Goal: Task Accomplishment & Management: Manage account settings

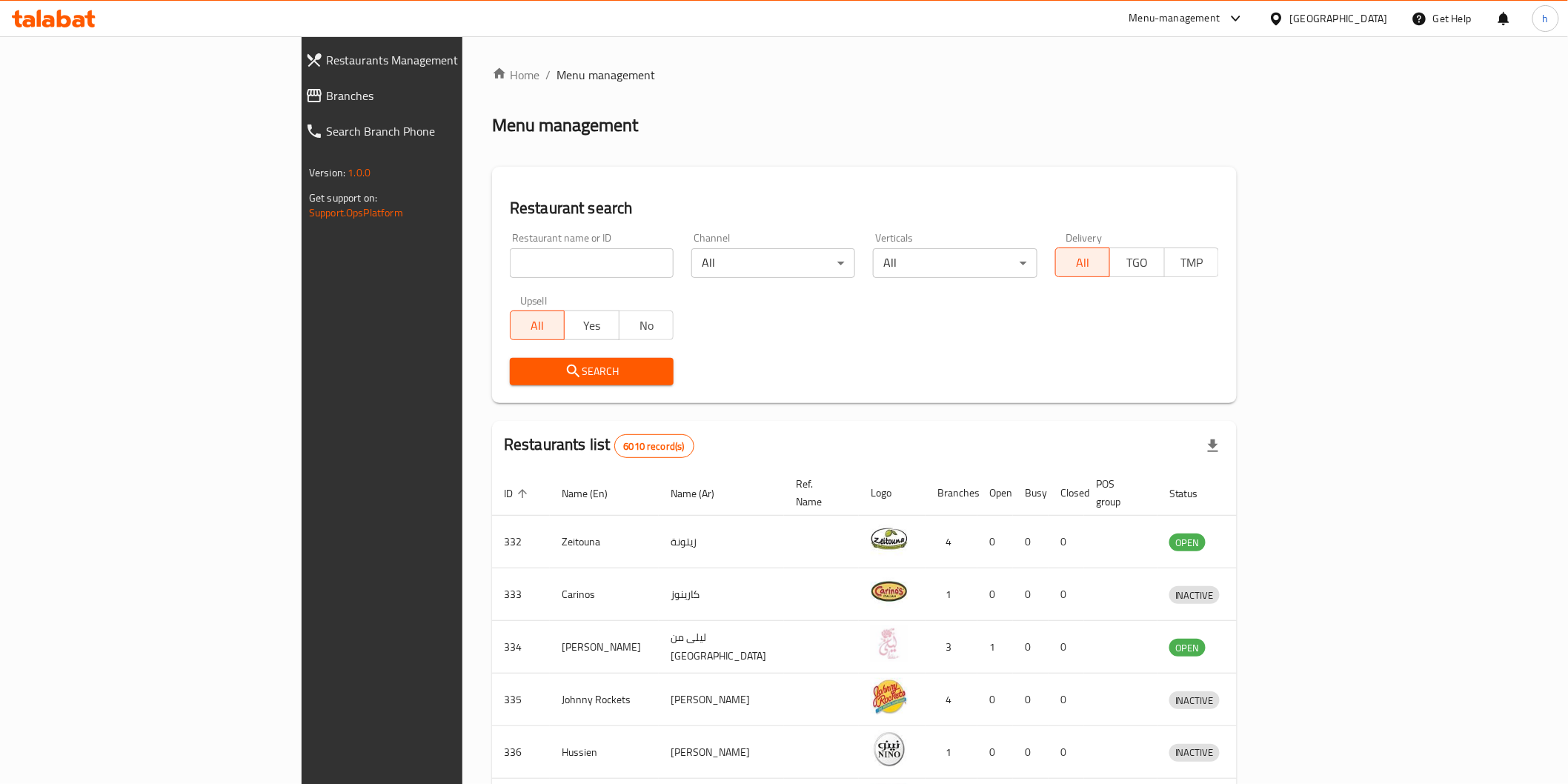
click at [326, 93] on span "Branches" at bounding box center [439, 96] width 225 height 18
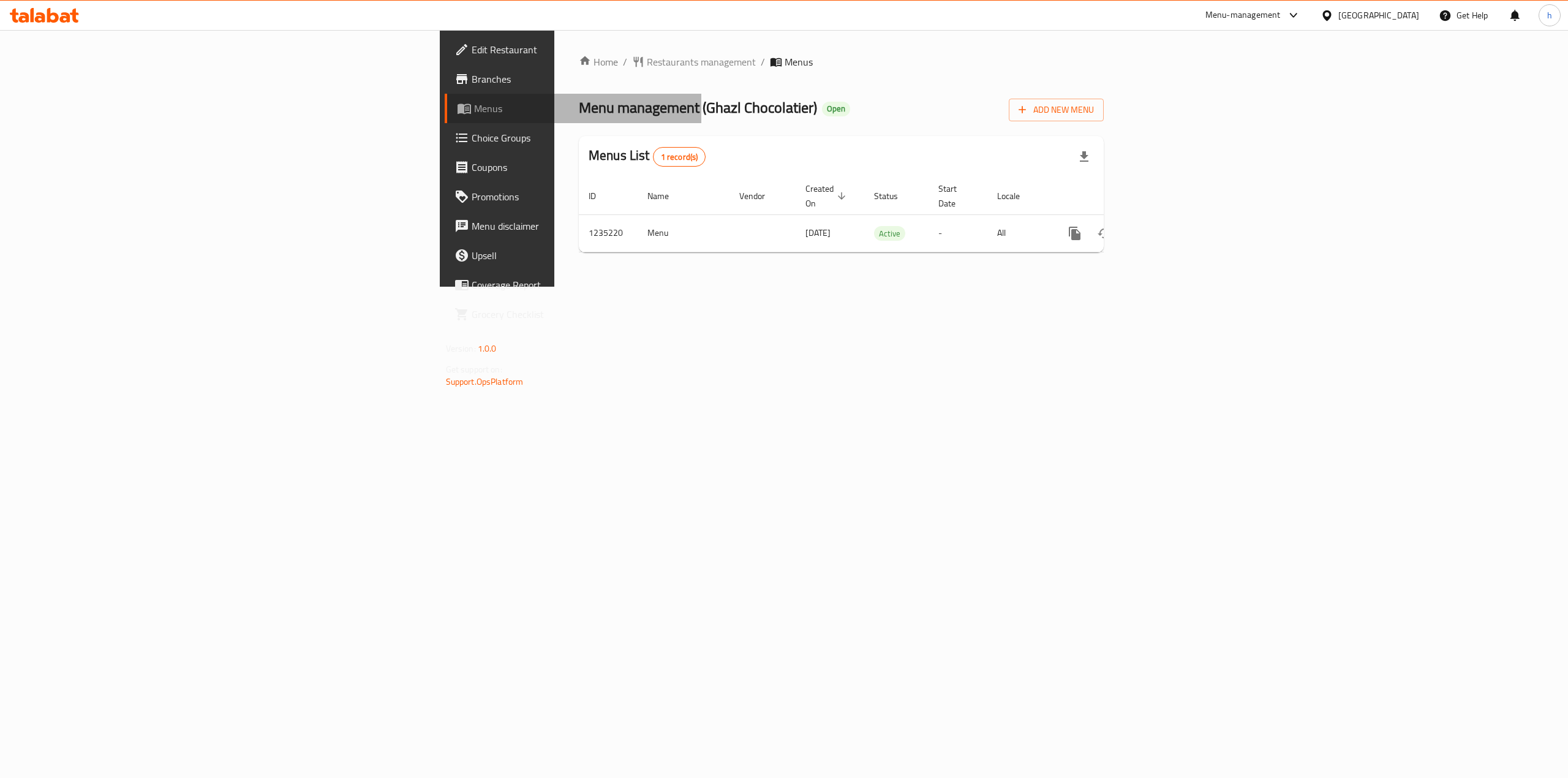
click at [474, 115] on span "Menus" at bounding box center [583, 109] width 218 height 15
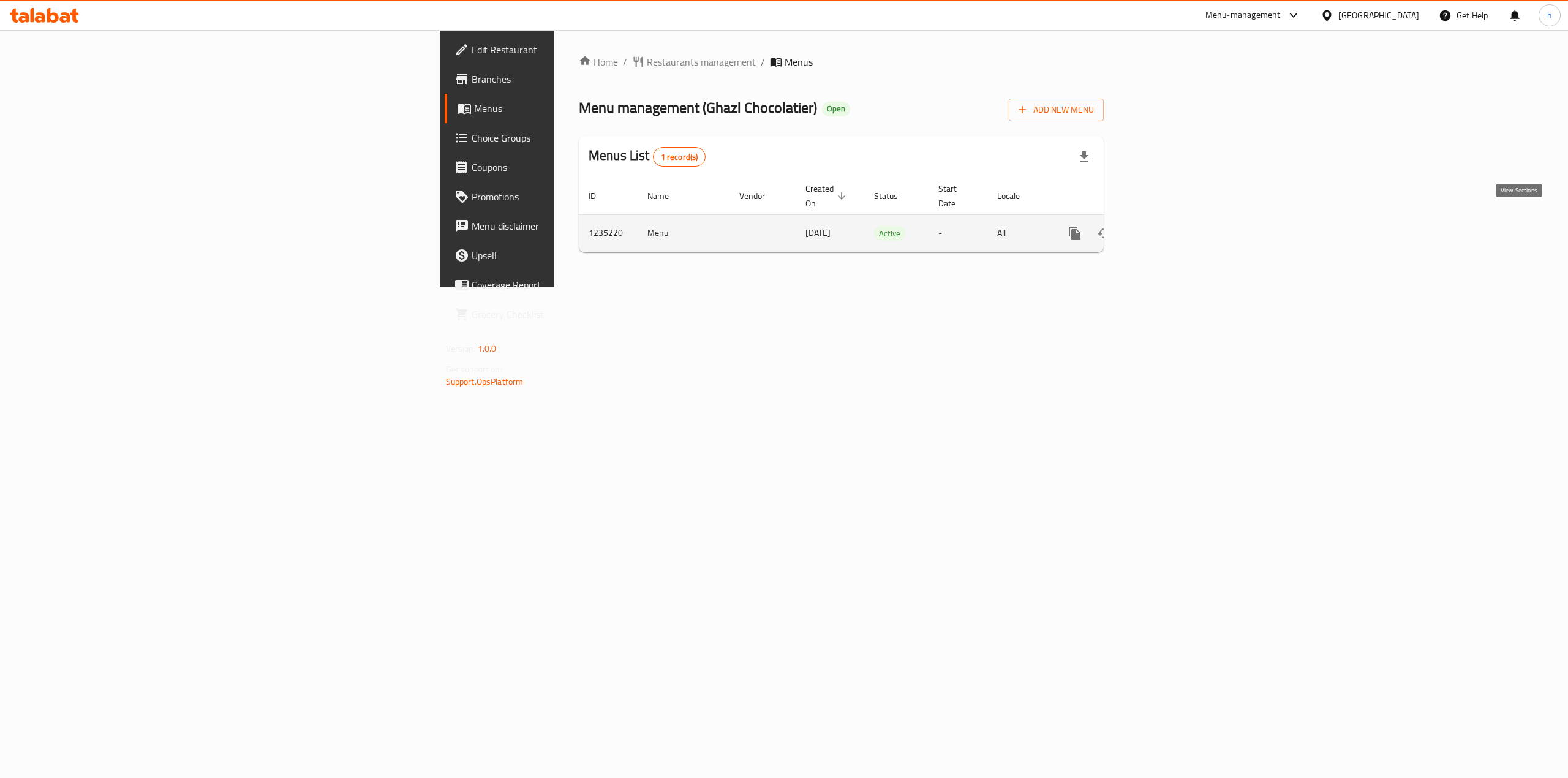
click at [1169, 228] on icon "enhanced table" at bounding box center [1163, 233] width 11 height 11
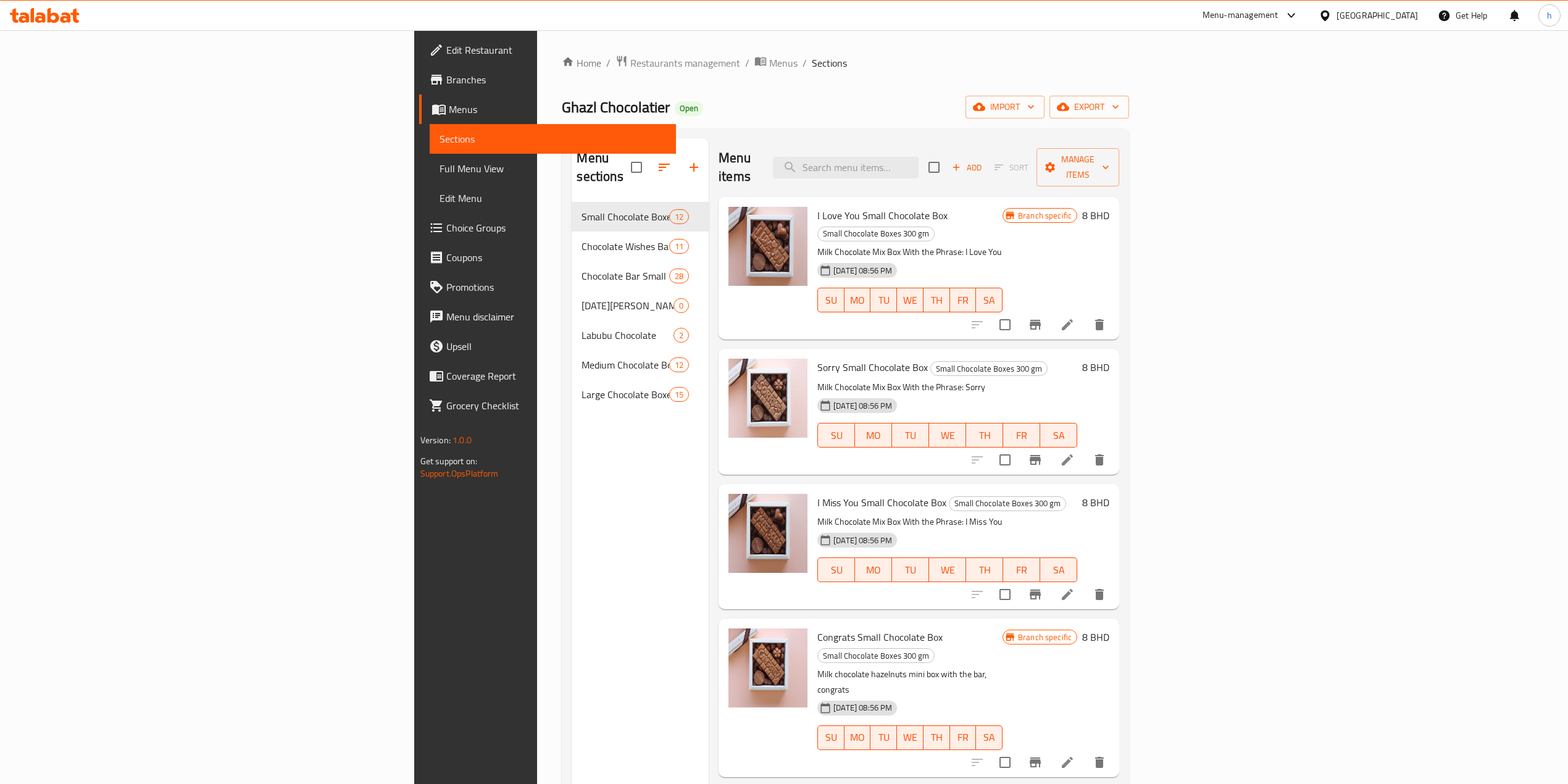
click at [446, 85] on span "Branches" at bounding box center [556, 80] width 219 height 15
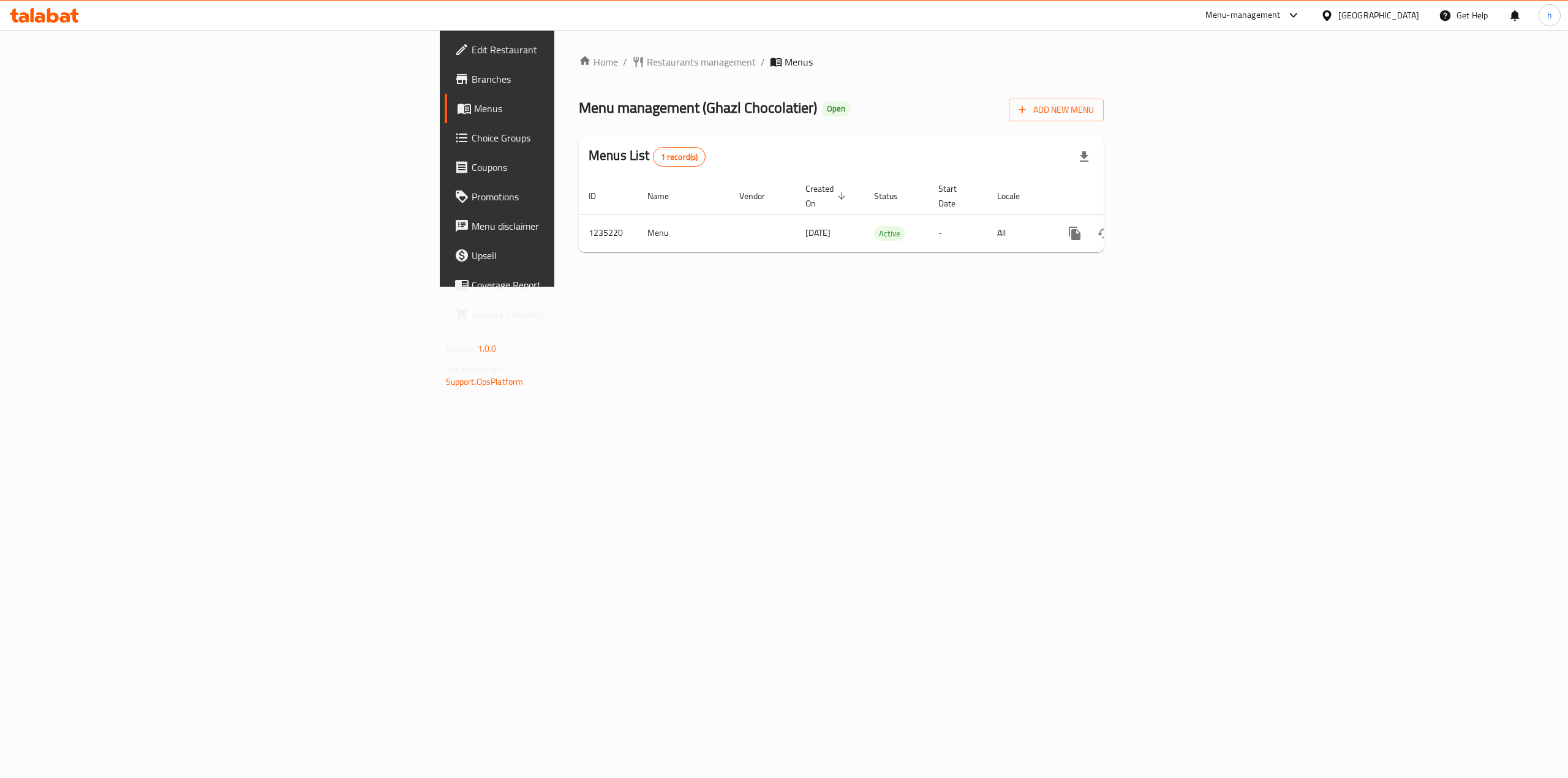
click at [445, 87] on link "Branches" at bounding box center [573, 79] width 257 height 29
click at [1178, 221] on link "enhanced table" at bounding box center [1163, 233] width 29 height 29
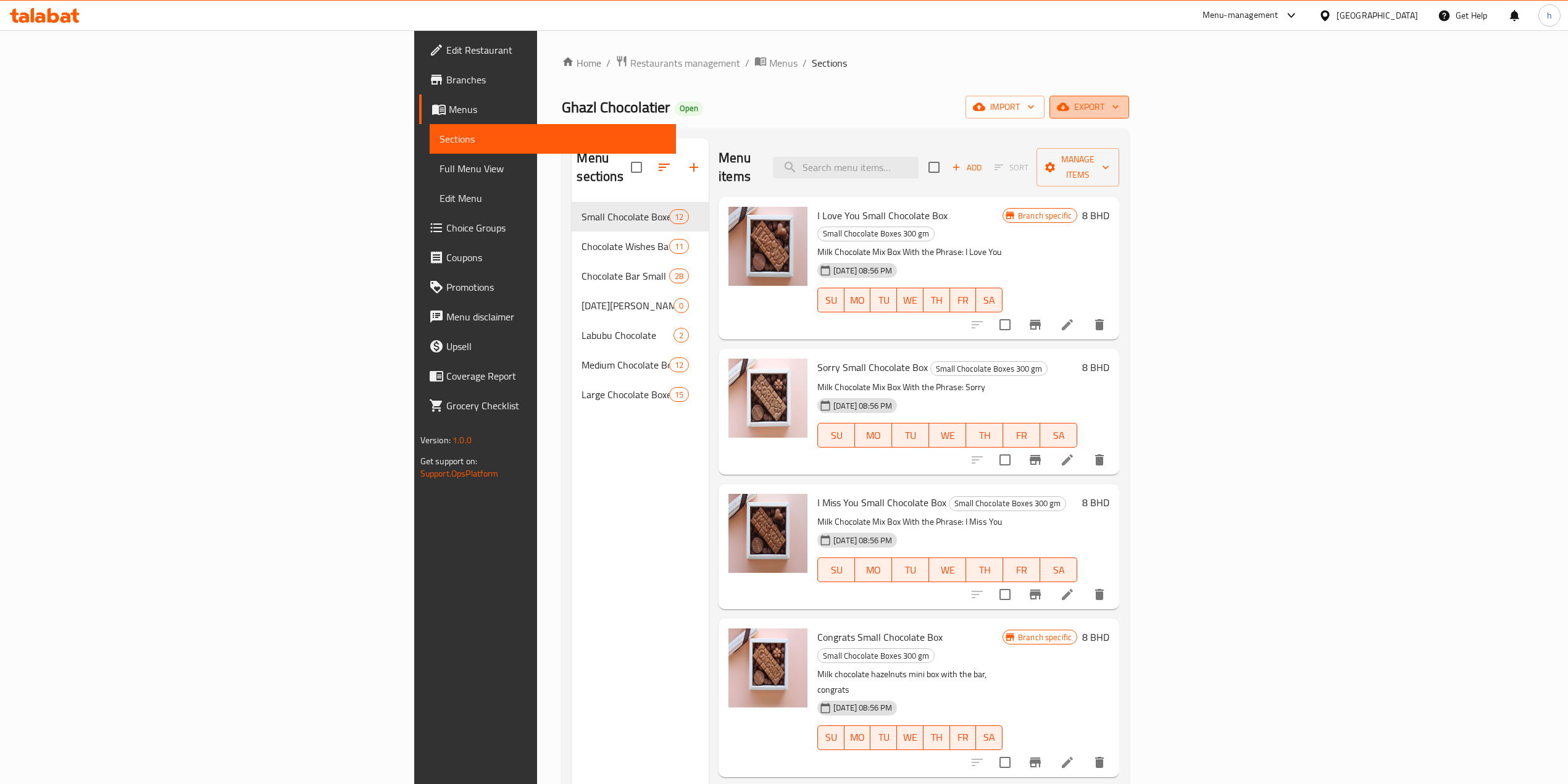
click at [1119, 112] on span "export" at bounding box center [1089, 107] width 60 height 16
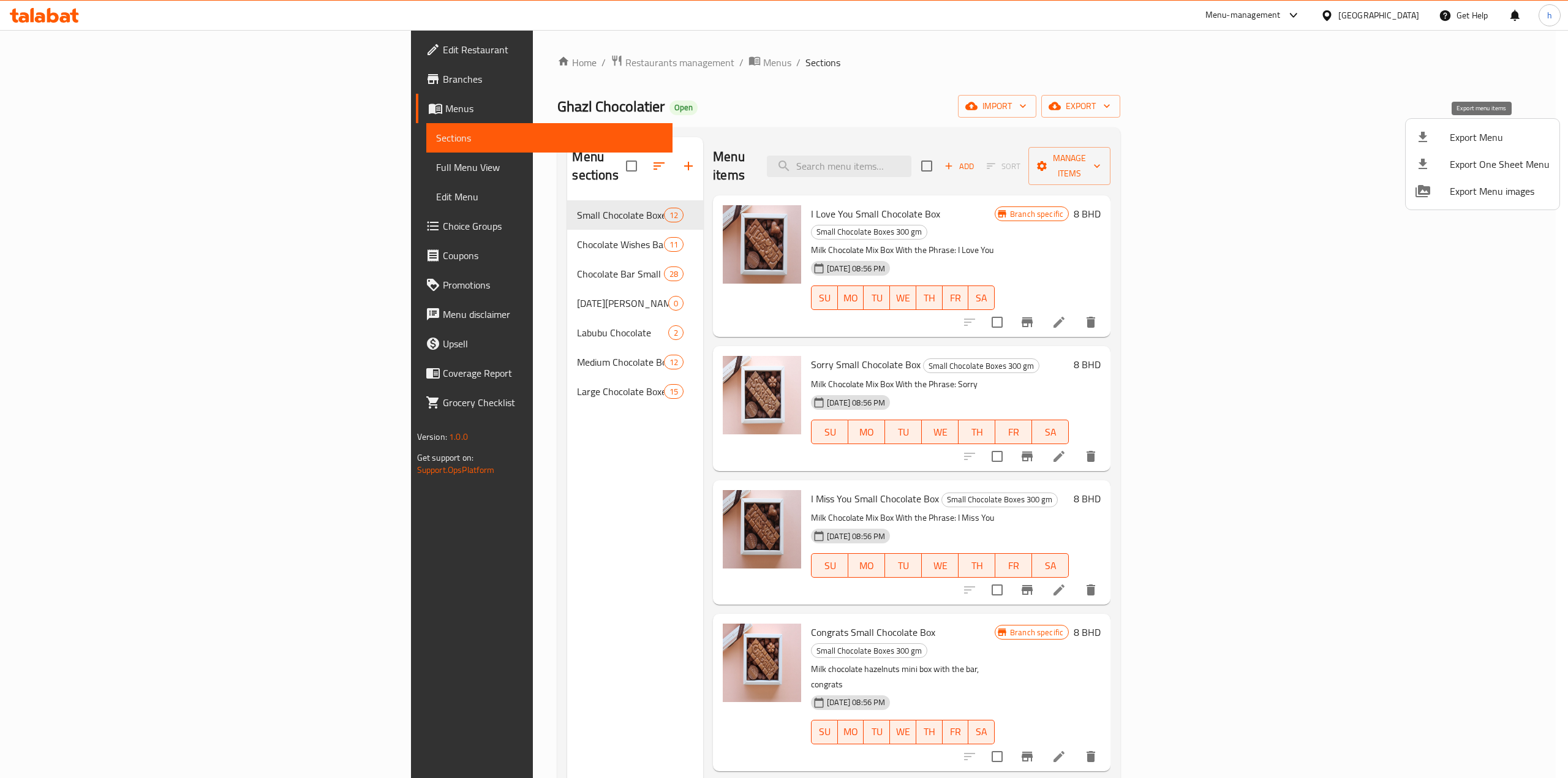
click at [1451, 136] on span "Export Menu" at bounding box center [1500, 137] width 100 height 15
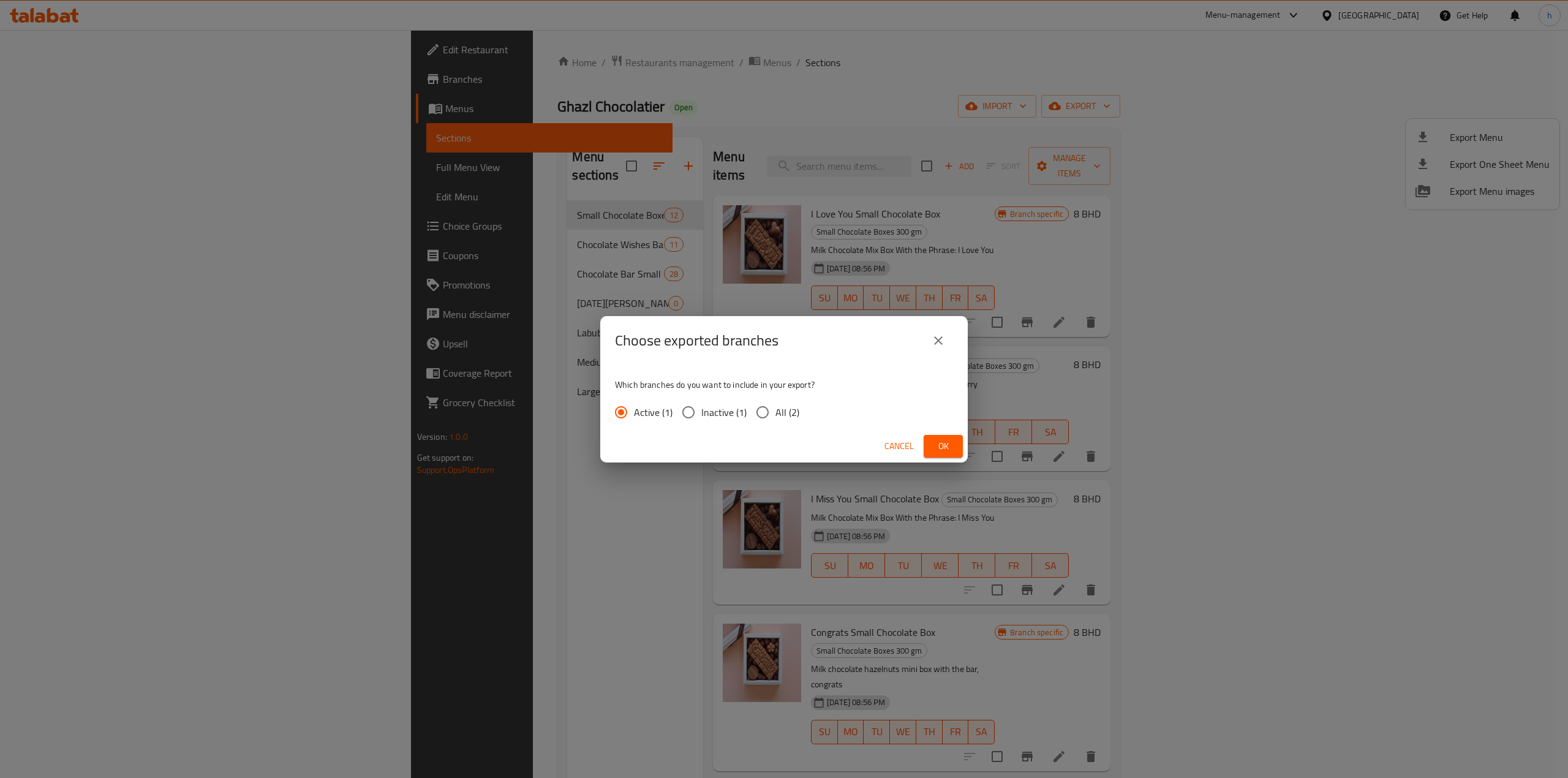
click at [776, 411] on span "All (2)" at bounding box center [787, 412] width 24 height 15
click at [776, 411] on input "All (2)" at bounding box center [762, 412] width 26 height 26
radio input "true"
click at [937, 447] on span "Ok" at bounding box center [943, 446] width 19 height 16
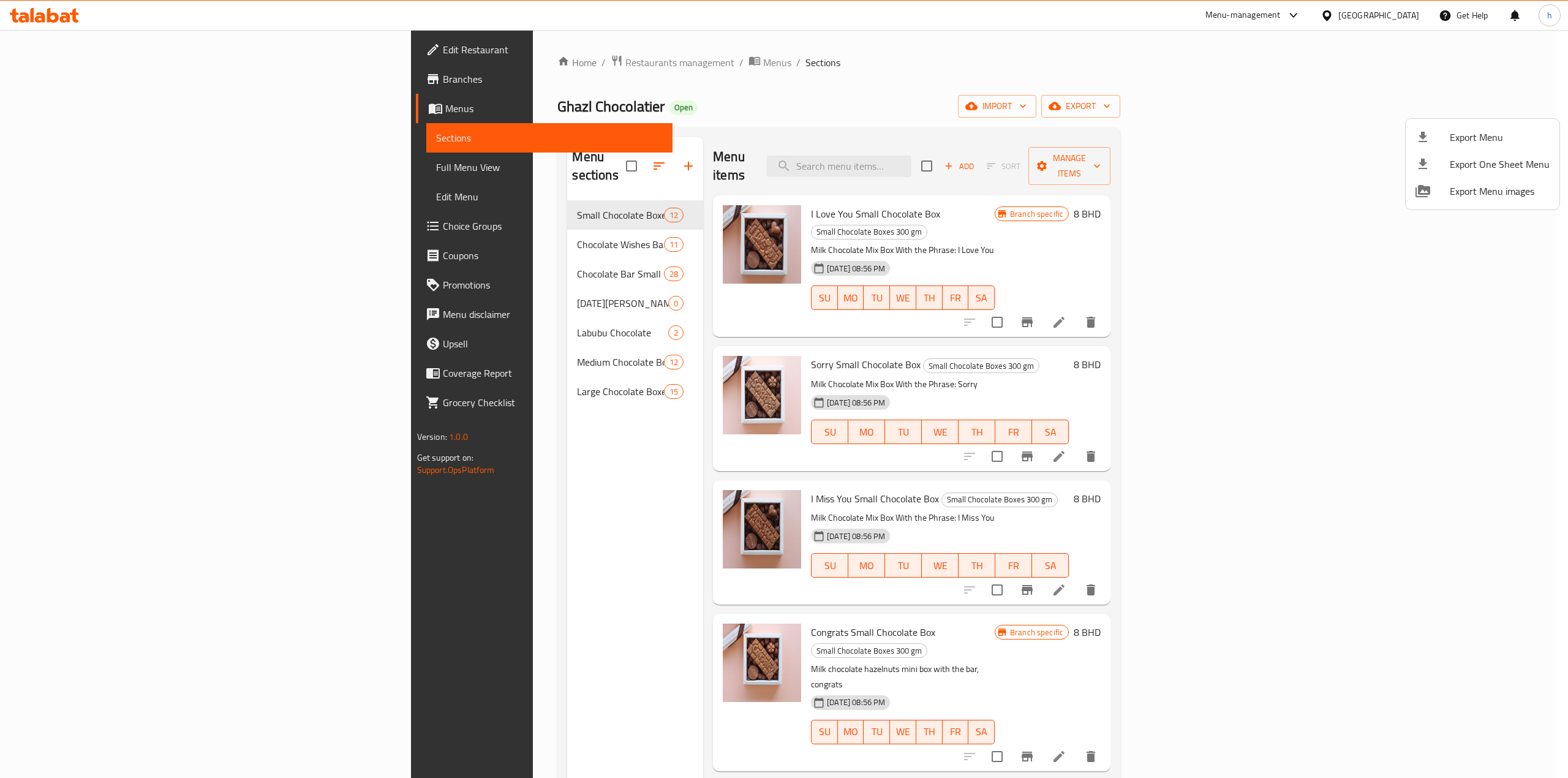
click at [1363, 75] on div at bounding box center [784, 389] width 1568 height 778
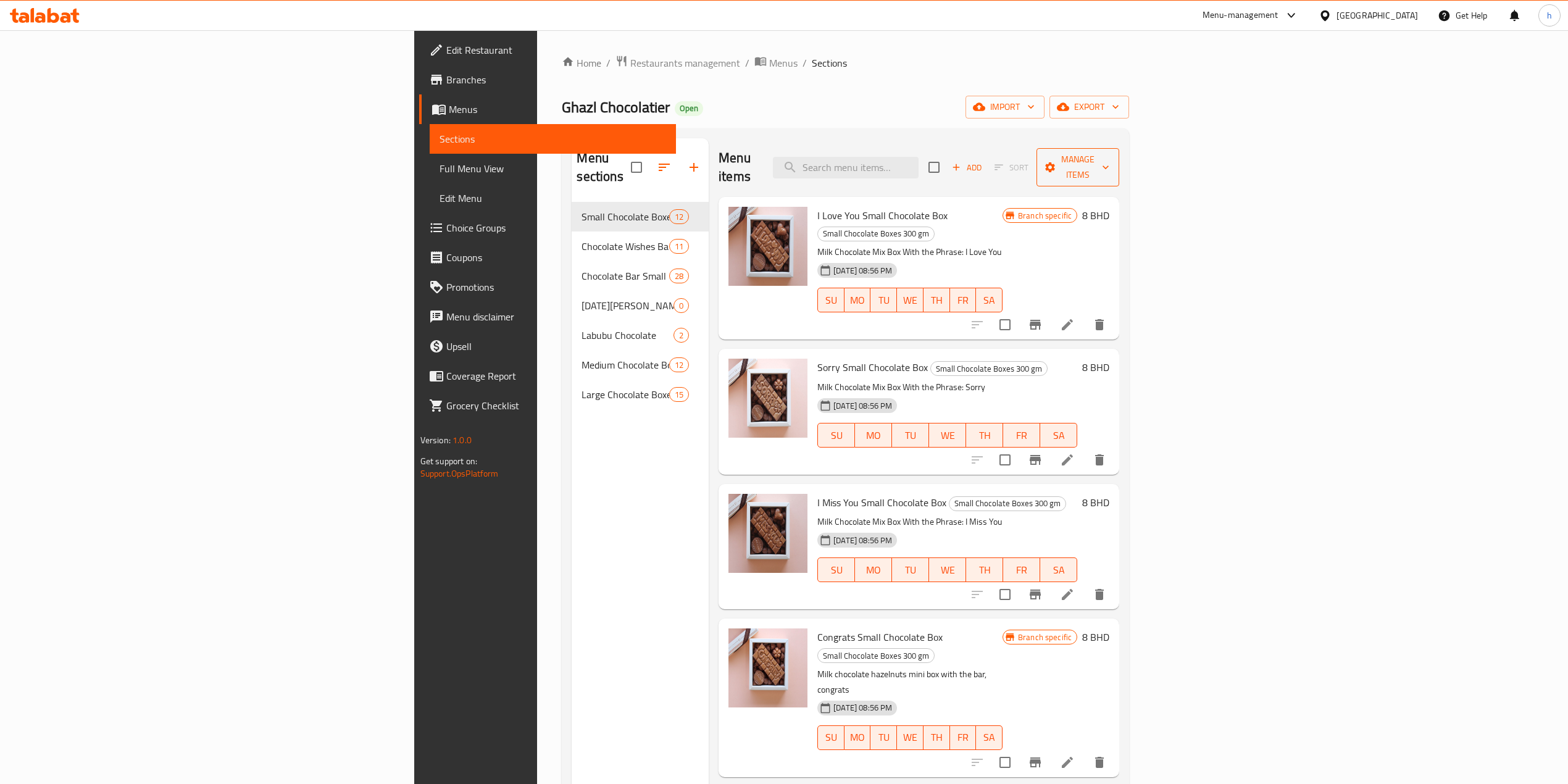
click at [1109, 158] on span "Manage items" at bounding box center [1078, 167] width 63 height 31
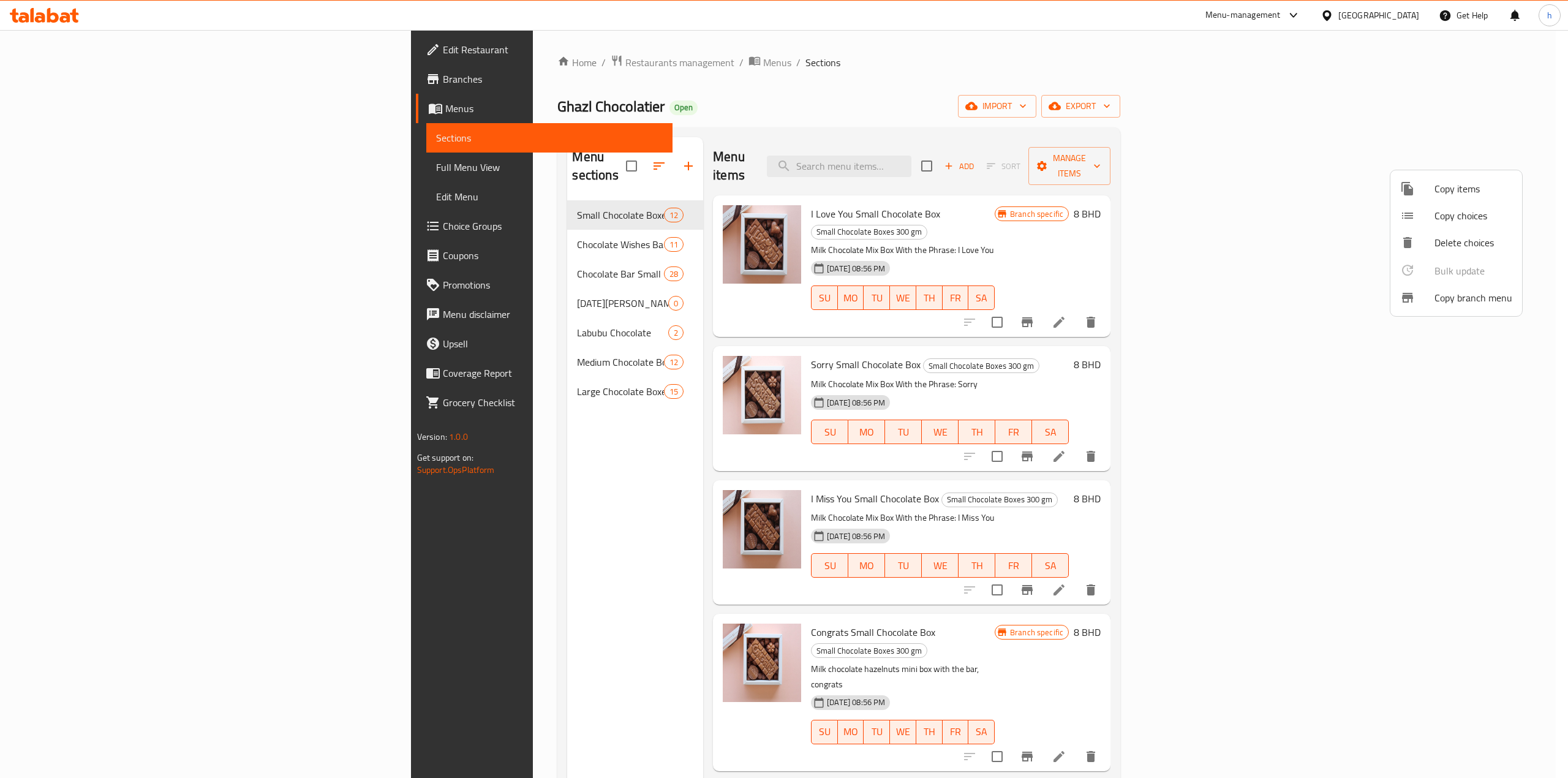
click at [1449, 299] on span "Copy branch menu" at bounding box center [1473, 298] width 78 height 15
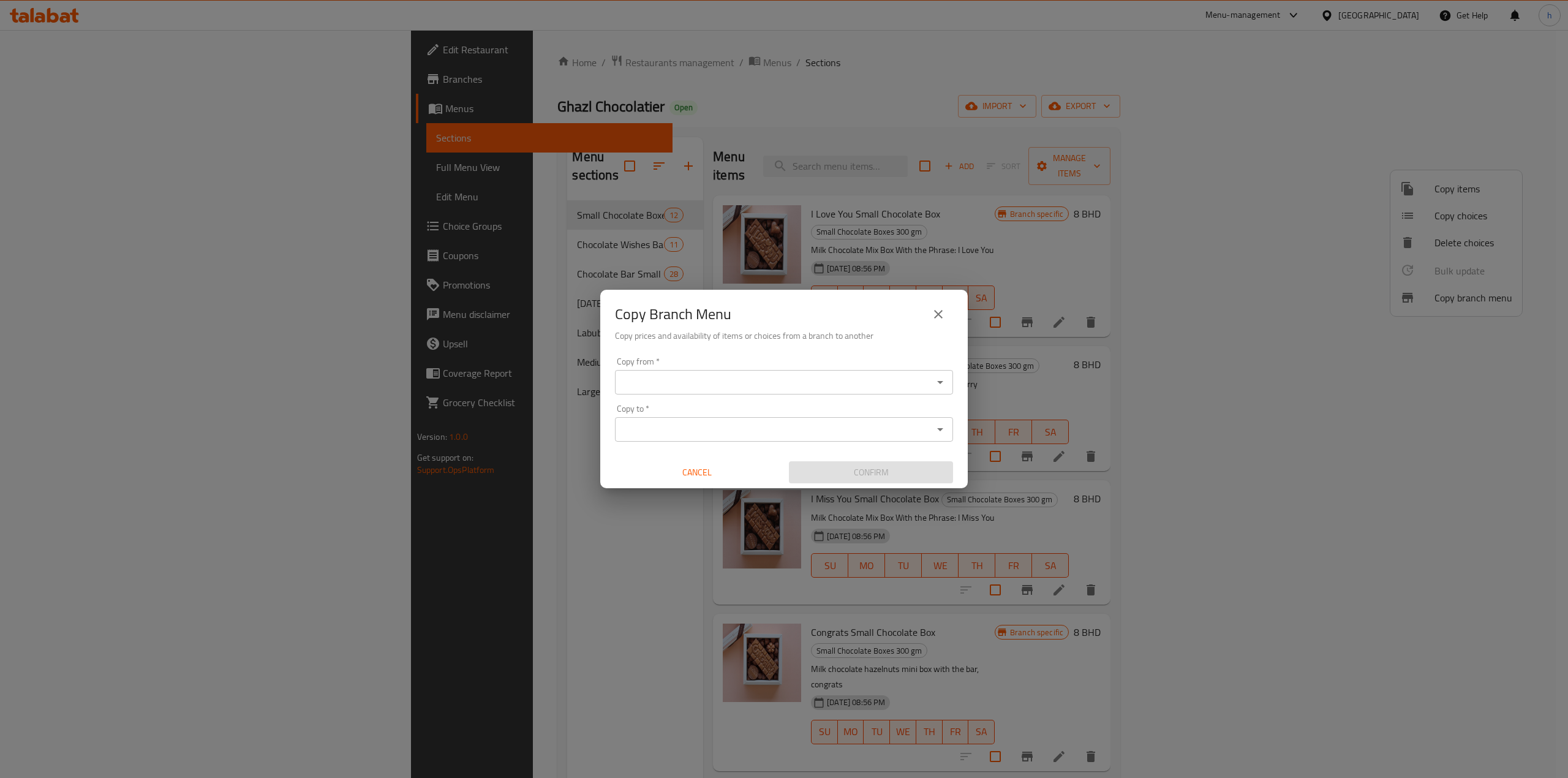
click at [892, 388] on input "Copy from   *" at bounding box center [774, 382] width 311 height 17
drag, startPoint x: 892, startPoint y: 388, endPoint x: 862, endPoint y: 387, distance: 30.0
click at [862, 387] on input "Copy from   *" at bounding box center [774, 382] width 311 height 17
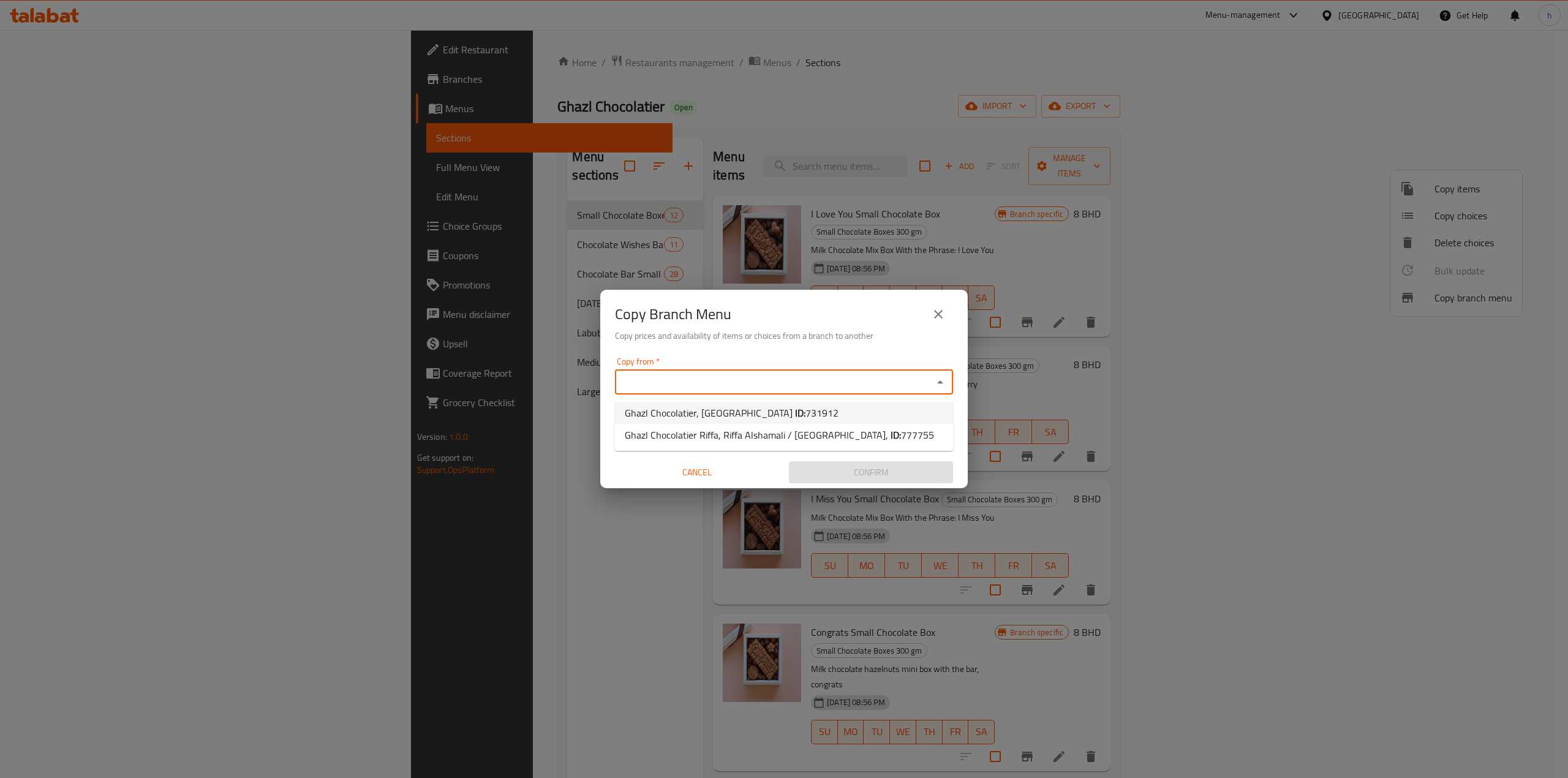
click at [851, 413] on li "Ghazl Chocolatier, Manama ID: 731912" at bounding box center [784, 412] width 338 height 22
type input "Ghazl Chocolatier, Manama"
click at [839, 432] on input "Copy to   *" at bounding box center [774, 429] width 311 height 17
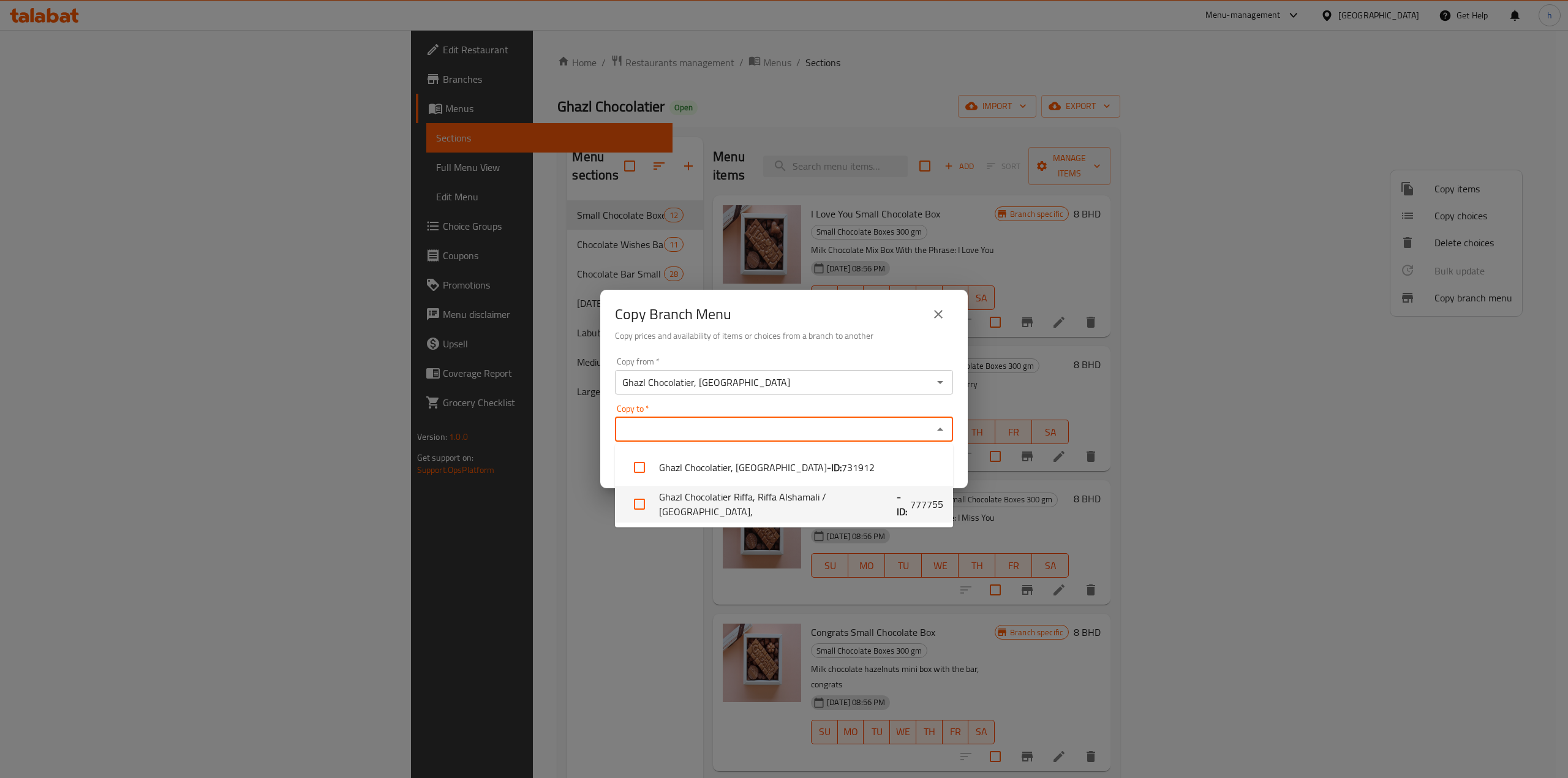
click at [846, 500] on li "Ghazl Chocolatier Riffa, Riffa Alshamali / North Riffa, - ID: 777755" at bounding box center [784, 503] width 338 height 37
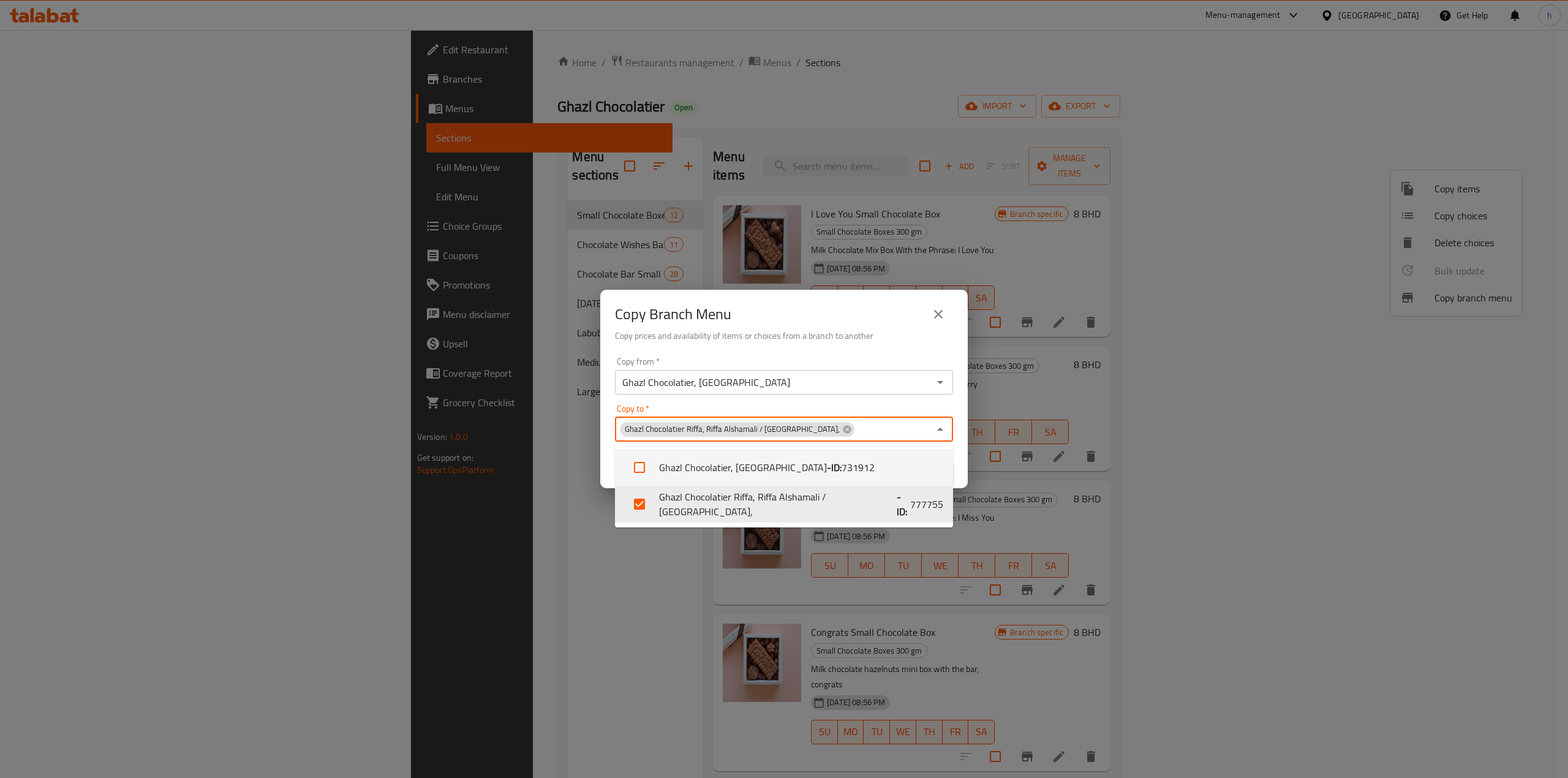
click at [835, 407] on div "Copy to   * Ghazl Chocolatier Riffa, Riffa Alshamali / North Riffa, Copy to *" at bounding box center [784, 423] width 338 height 37
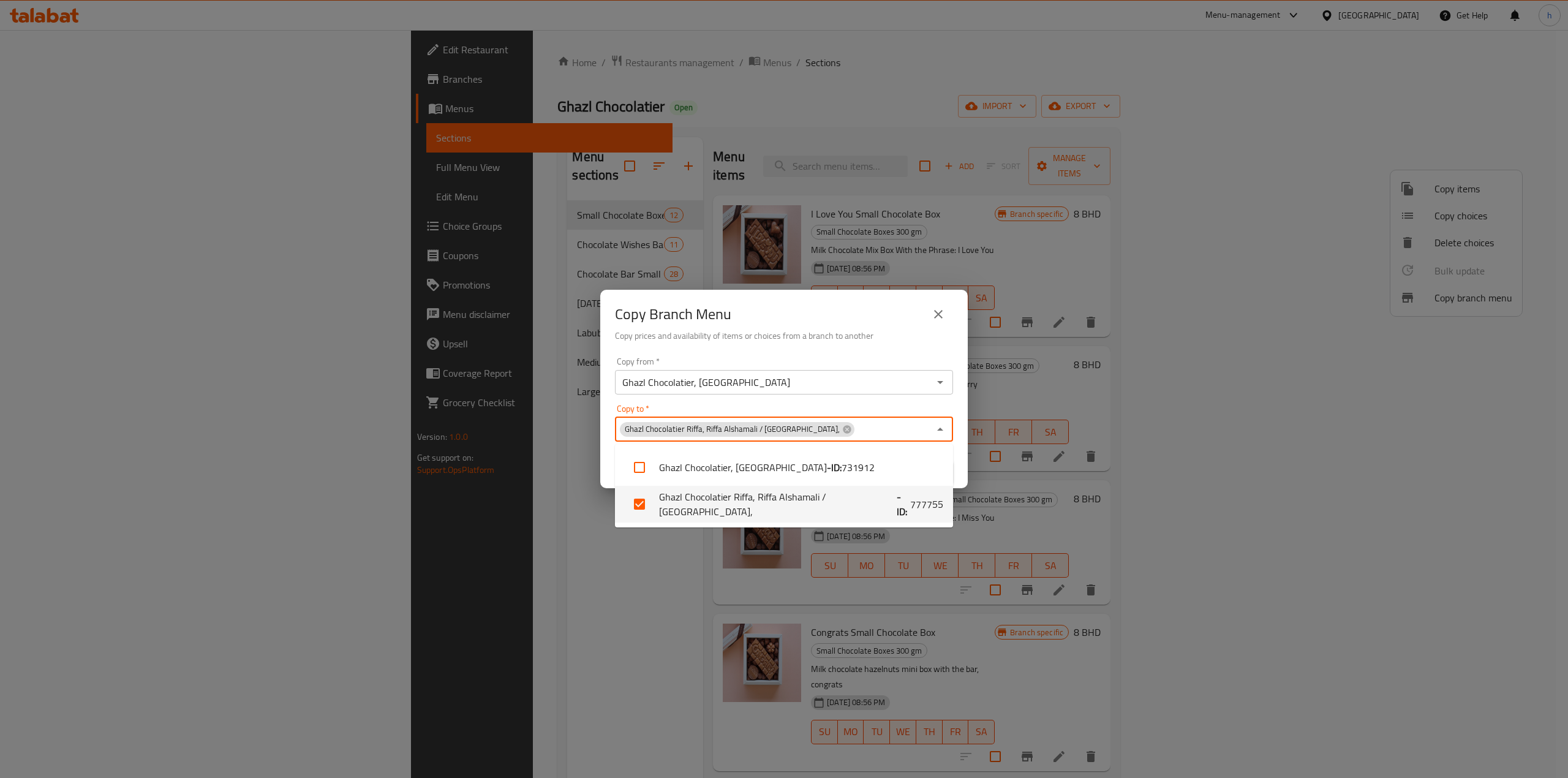
click at [670, 506] on li "Ghazl Chocolatier Riffa, Riffa Alshamali / North Riffa, - ID: 777755" at bounding box center [784, 503] width 338 height 37
click at [642, 497] on input "checkbox" at bounding box center [639, 503] width 29 height 29
checkbox input "true"
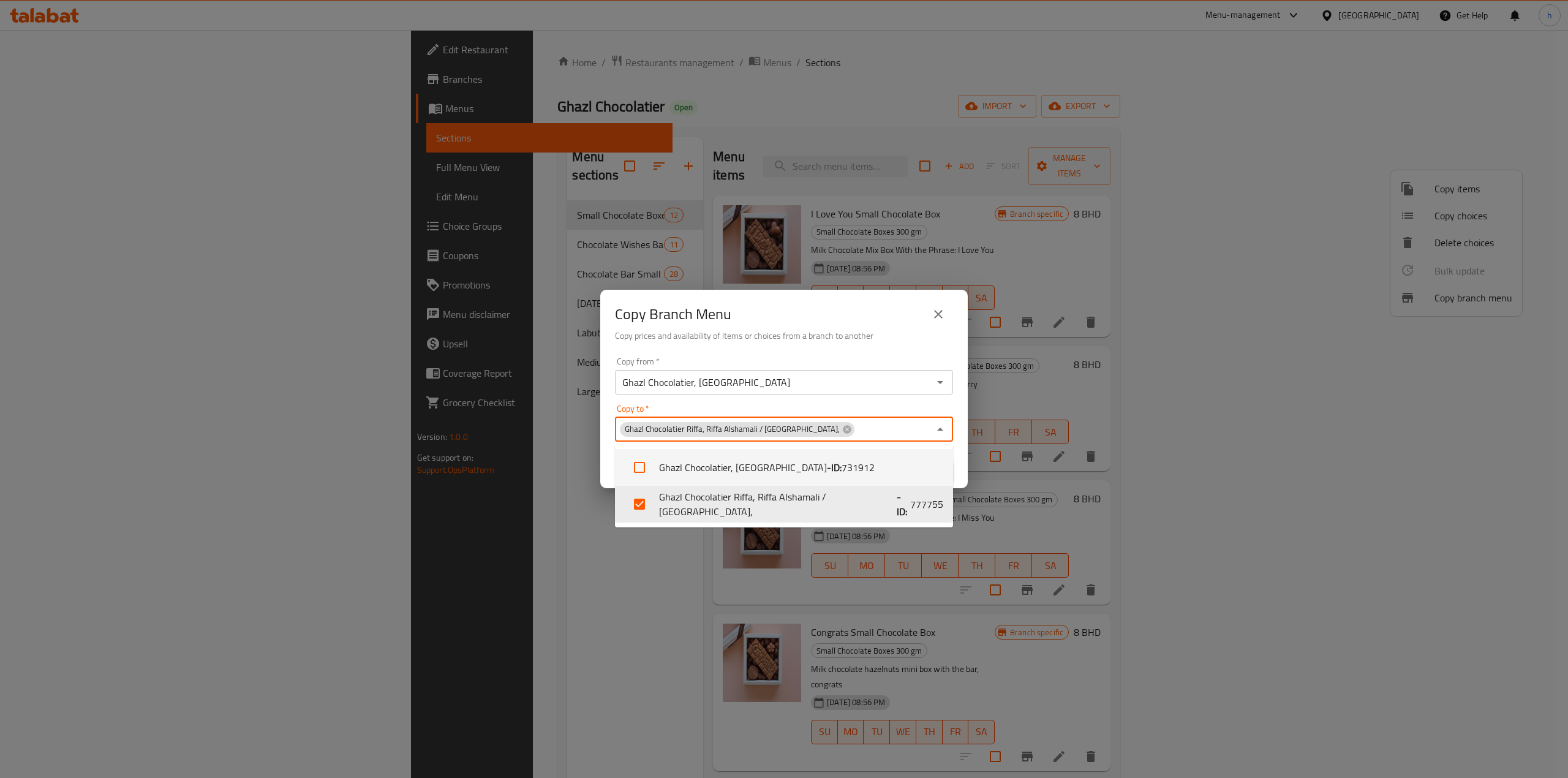
click at [712, 407] on div "Copy to   * Ghazl Chocolatier Riffa, Riffa Alshamali / North Riffa, Copy to *" at bounding box center [784, 423] width 338 height 37
click at [769, 341] on h6 "Copy prices and availability of items or choices from a branch to another" at bounding box center [784, 336] width 338 height 14
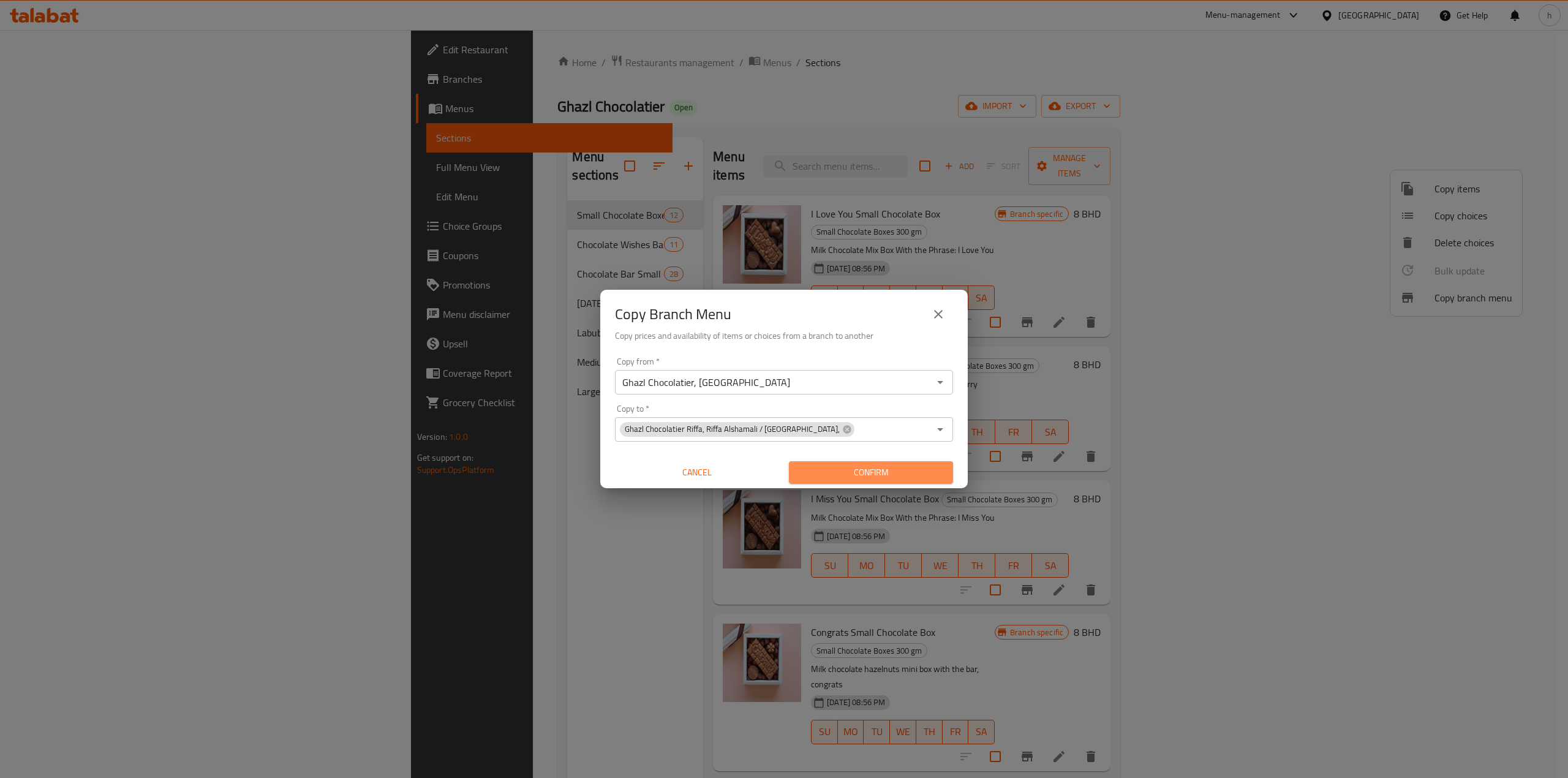
click at [868, 474] on span "Confirm" at bounding box center [871, 472] width 145 height 16
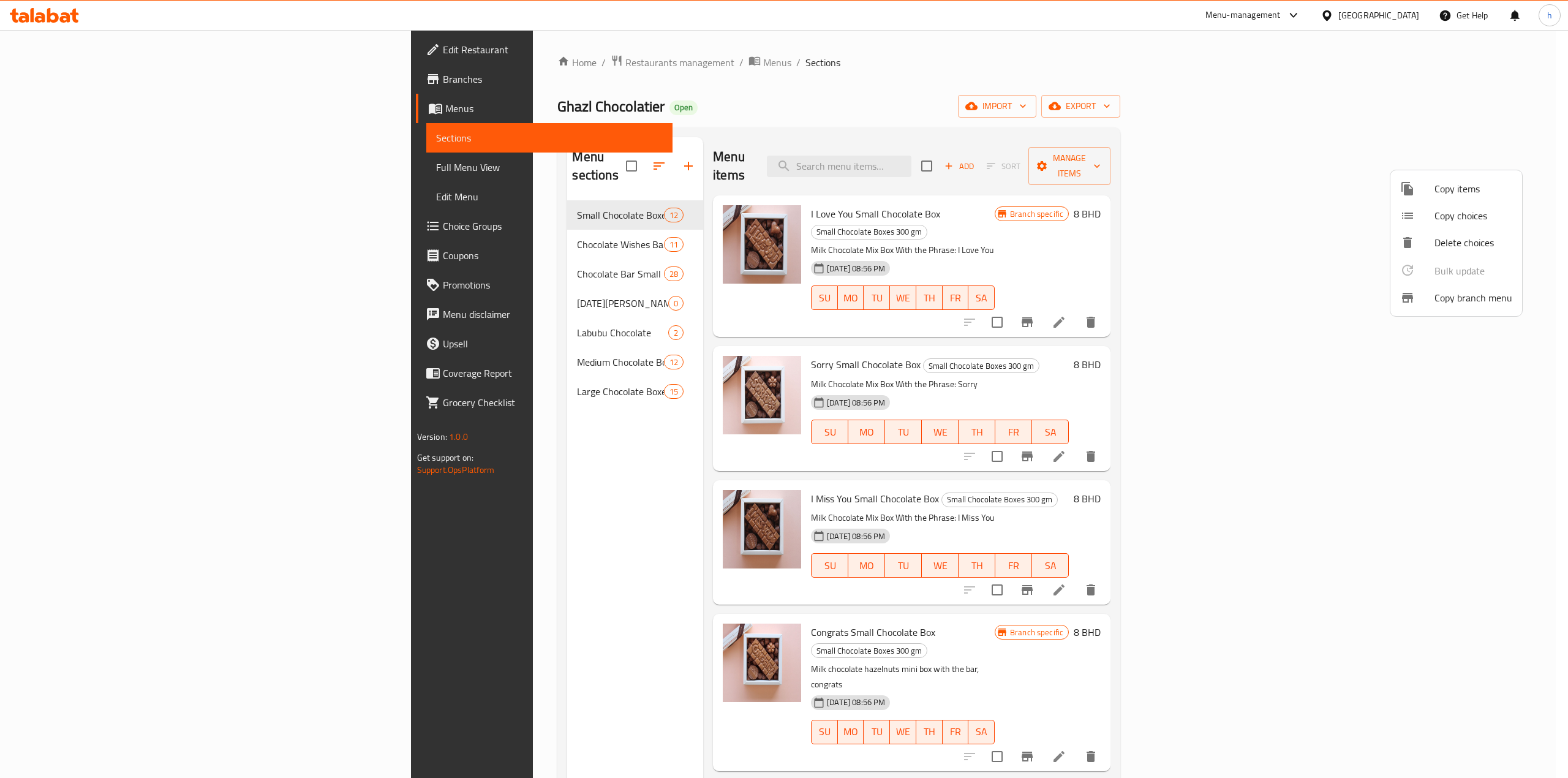
click at [72, 111] on div at bounding box center [784, 389] width 1568 height 778
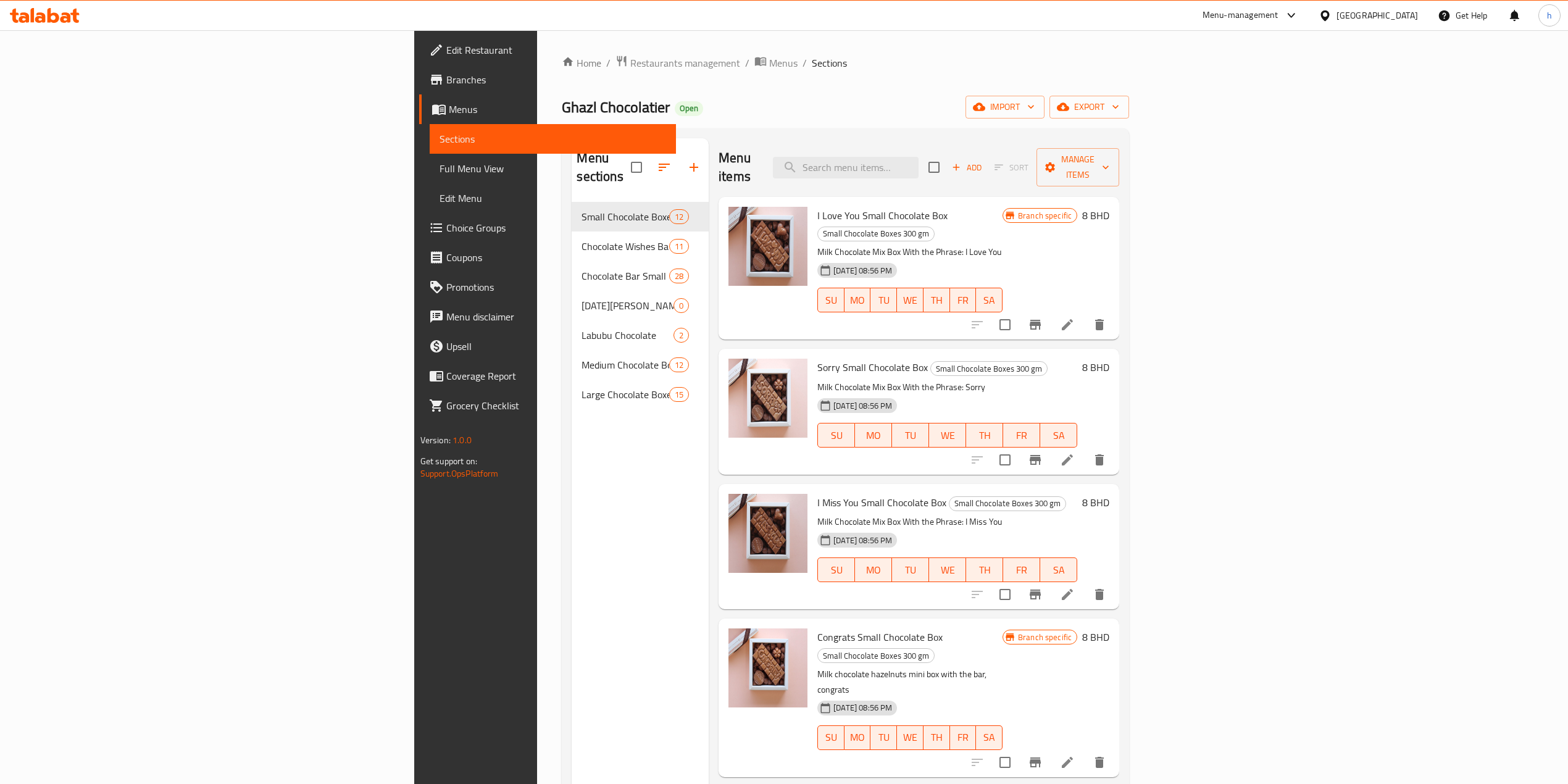
click at [449, 112] on span "Menus" at bounding box center [558, 109] width 218 height 15
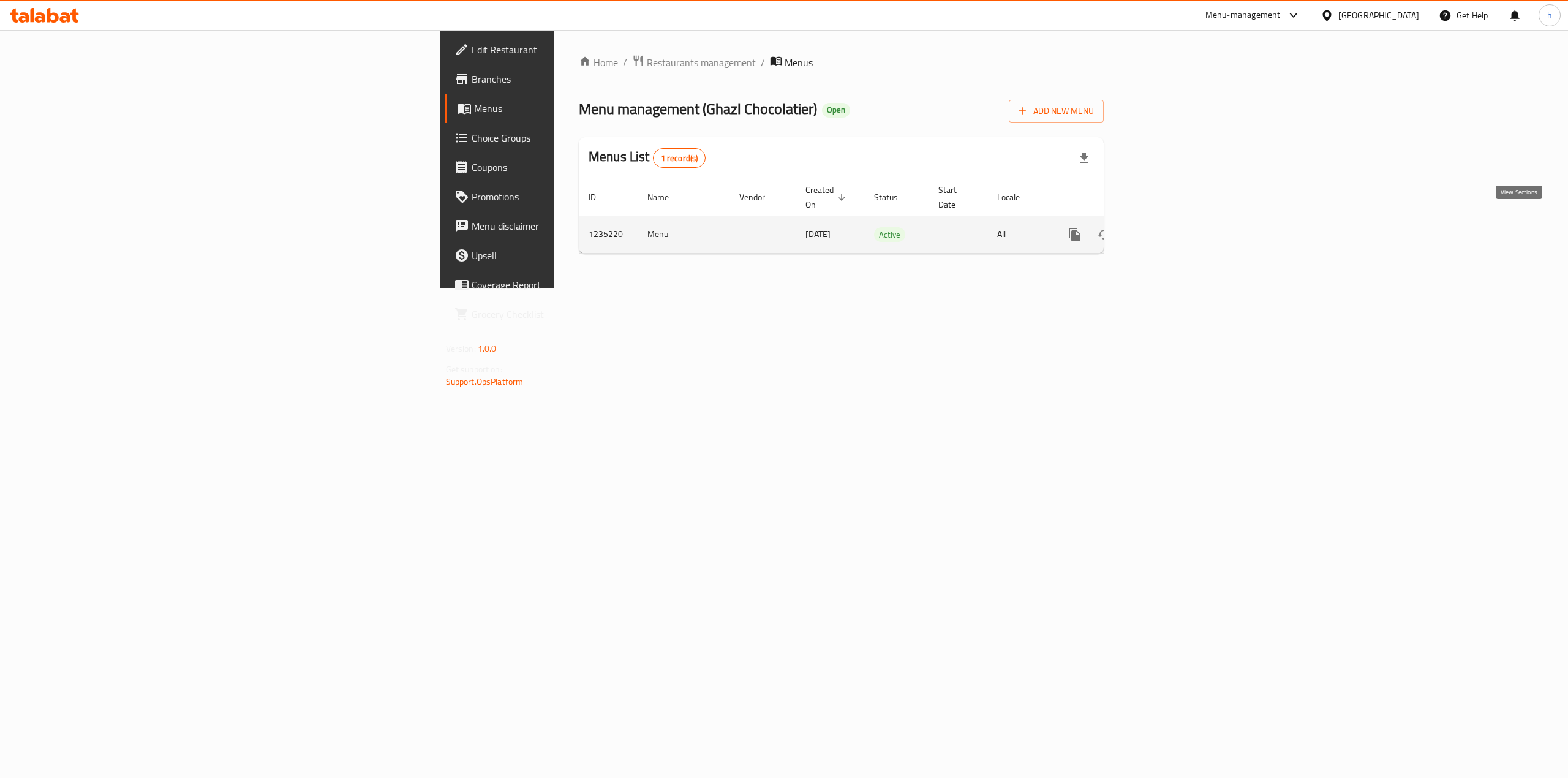
click at [1171, 227] on icon "enhanced table" at bounding box center [1163, 235] width 15 height 15
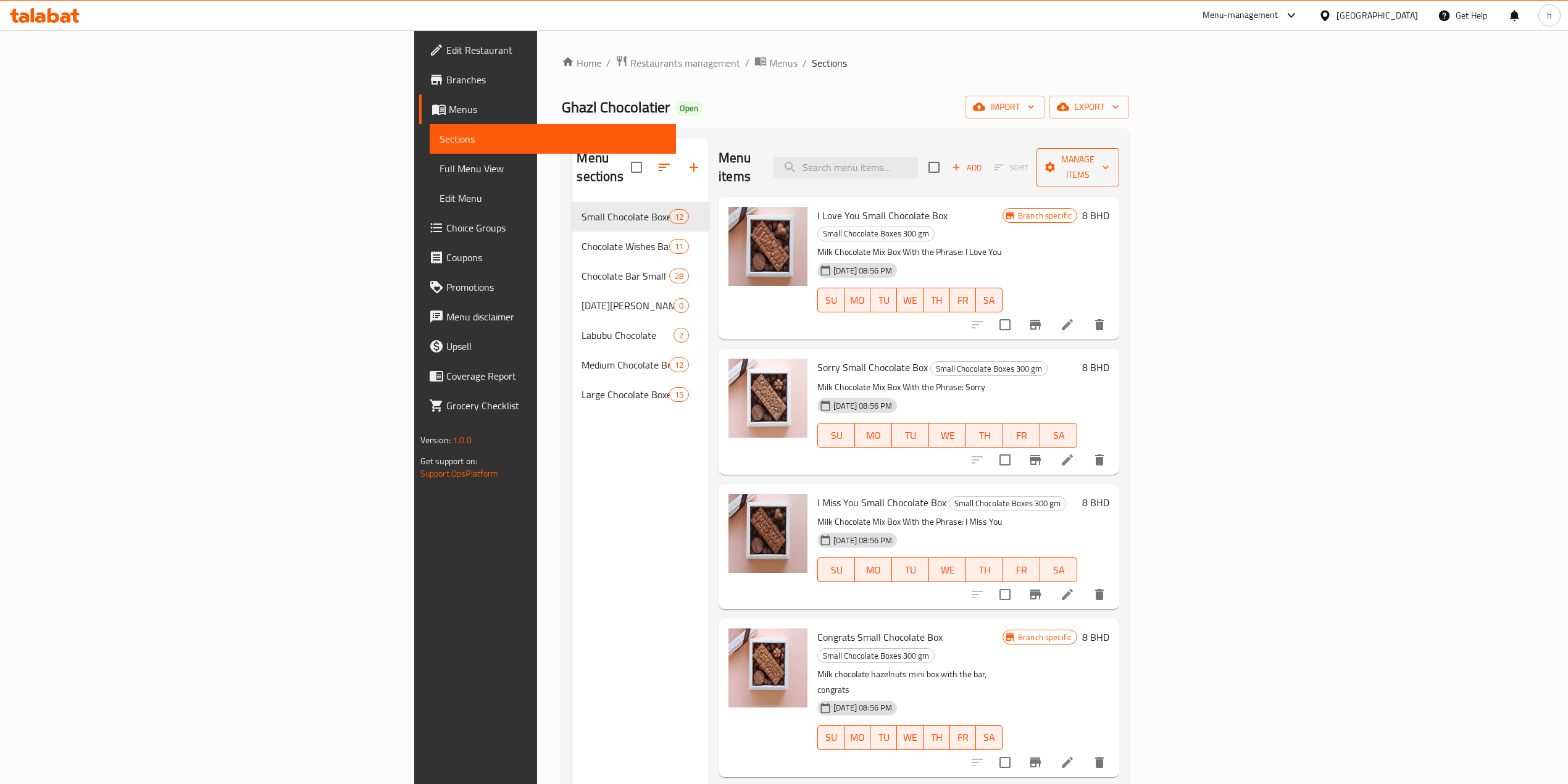
click at [1119, 167] on button "Manage items" at bounding box center [1078, 167] width 83 height 38
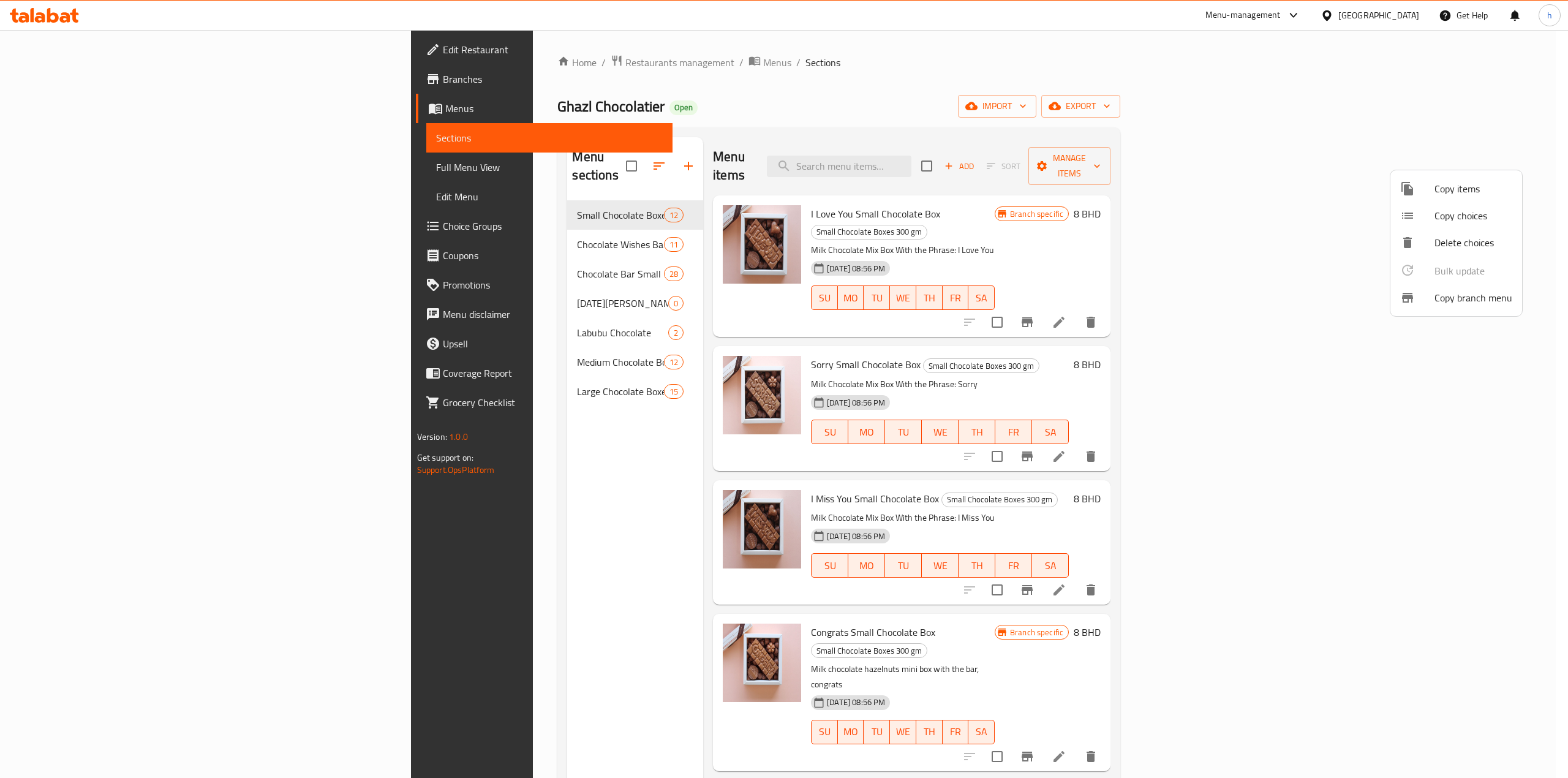
click at [1116, 98] on div at bounding box center [784, 389] width 1568 height 778
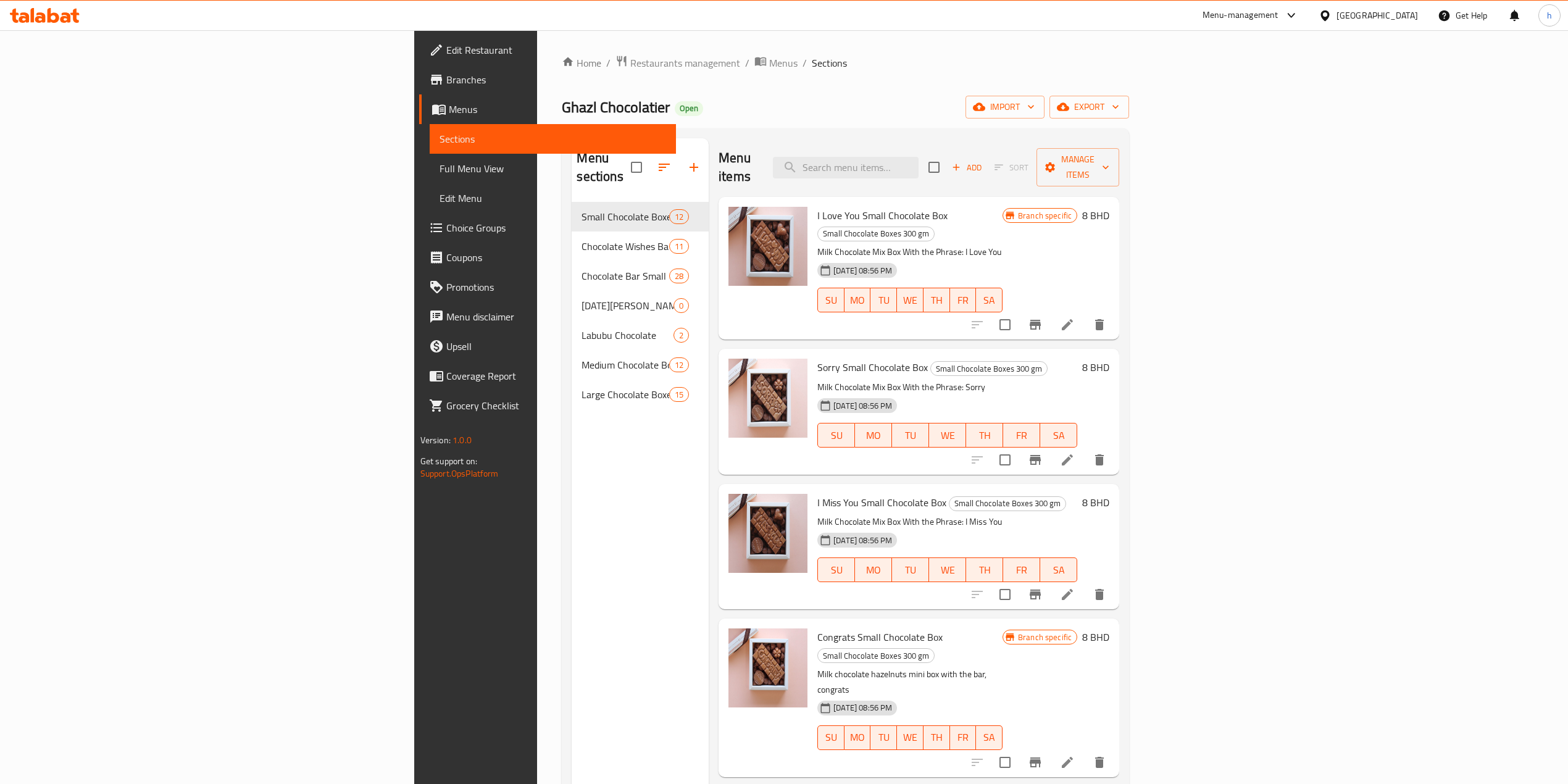
click at [446, 78] on span "Branches" at bounding box center [556, 80] width 219 height 15
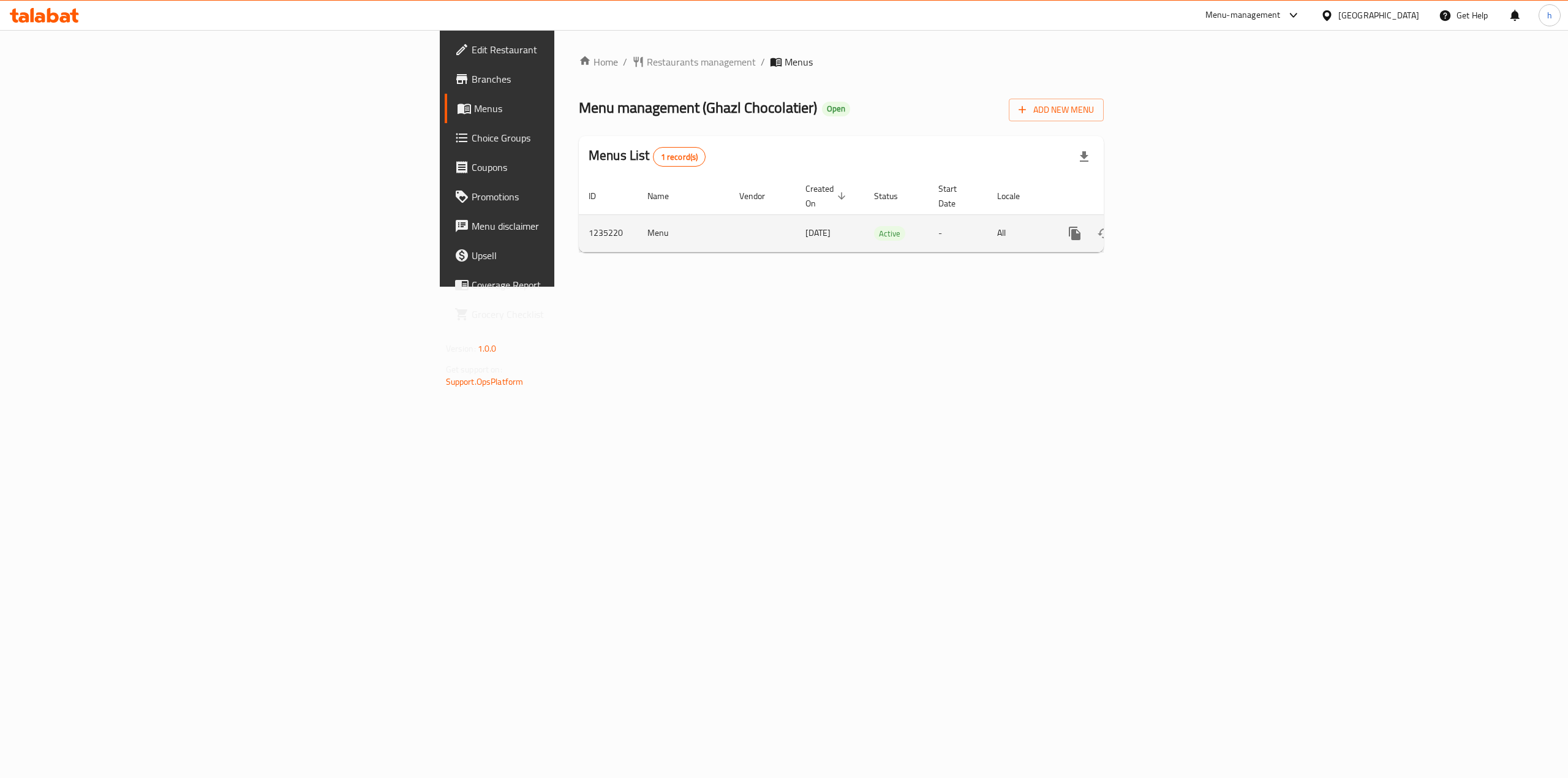
drag, startPoint x: 500, startPoint y: 230, endPoint x: 588, endPoint y: 234, distance: 88.1
click at [588, 234] on tr "1235220 Menu 23/05/2024 Active - All" at bounding box center [884, 233] width 609 height 37
click at [1069, 286] on div "Home / Restaurants management / Menus Menu management ( Ghazl Chocolatier ) Ope…" at bounding box center [841, 158] width 574 height 256
click at [1169, 228] on icon "enhanced table" at bounding box center [1163, 233] width 11 height 11
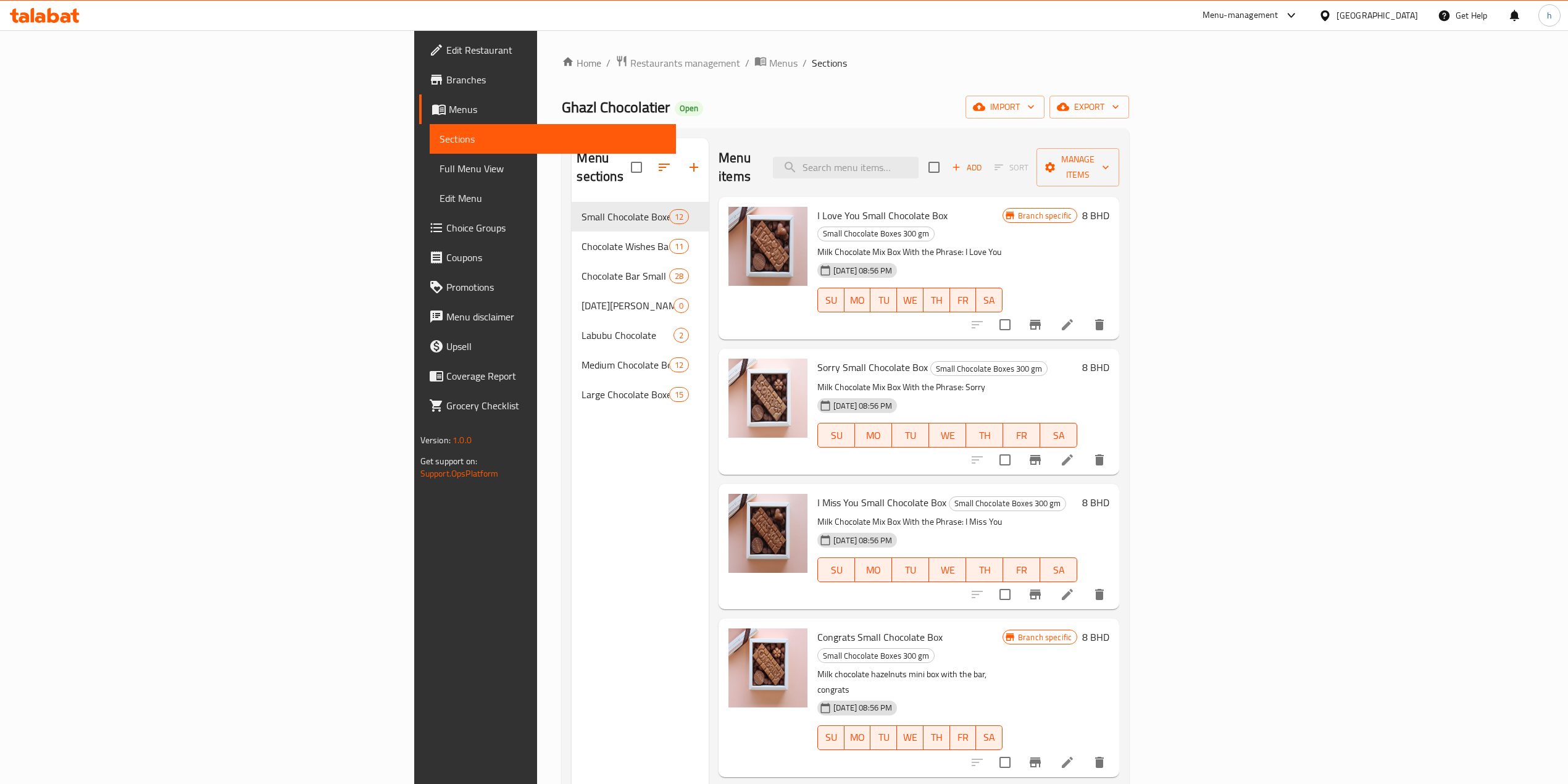
click at [446, 80] on span "Branches" at bounding box center [556, 80] width 219 height 15
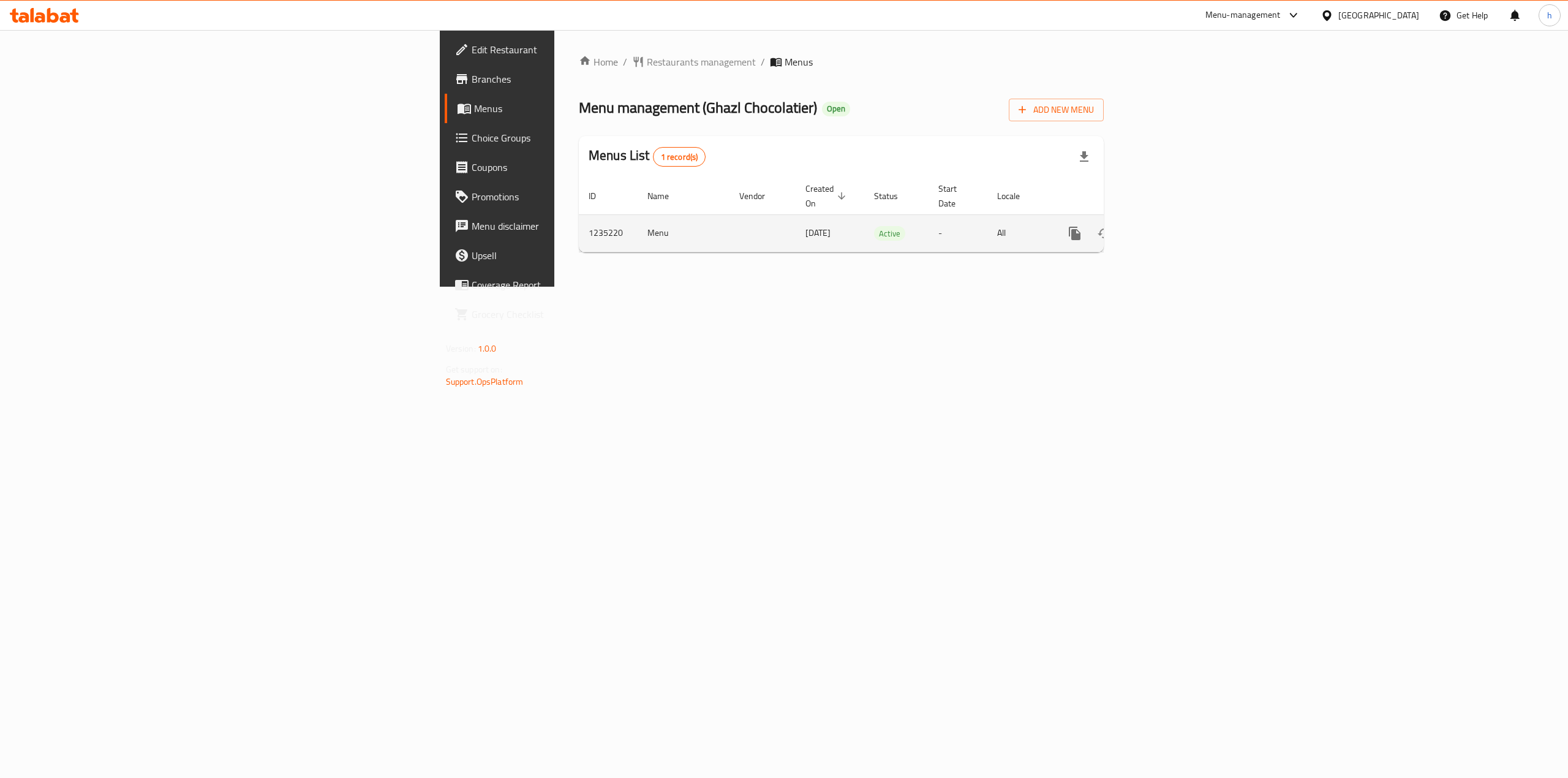
drag, startPoint x: 507, startPoint y: 217, endPoint x: 651, endPoint y: 223, distance: 144.1
click at [796, 225] on td "[DATE]" at bounding box center [830, 233] width 69 height 37
click at [755, 286] on div "Home / Restaurants management / Menus Menu management ( Ghazl Chocolatier ) Ope…" at bounding box center [841, 158] width 574 height 256
click at [472, 82] on span "Branches" at bounding box center [582, 79] width 220 height 15
click at [1178, 218] on link "enhanced table" at bounding box center [1163, 233] width 29 height 29
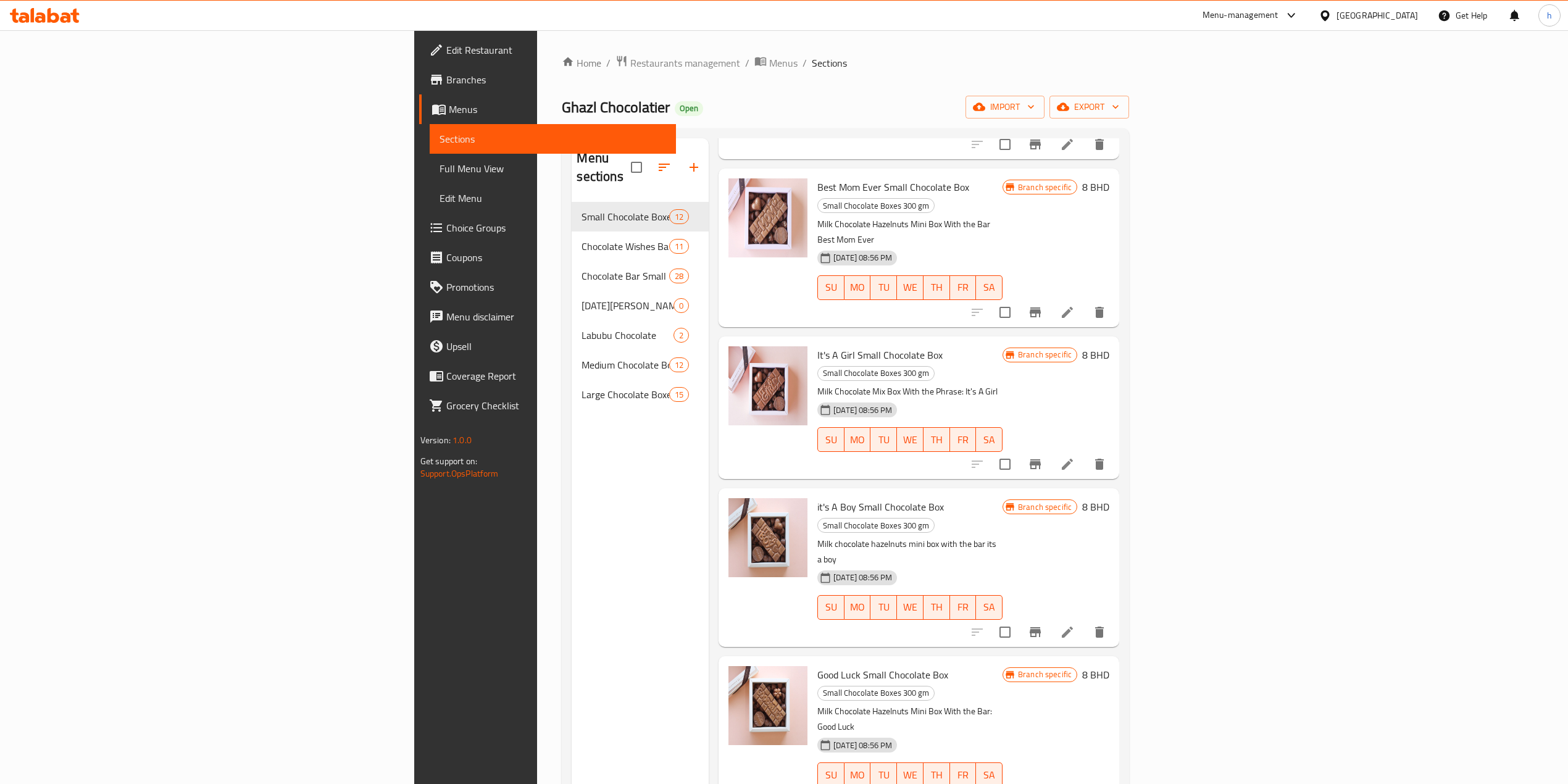
scroll to position [864, 0]
